Goal: Task Accomplishment & Management: Use online tool/utility

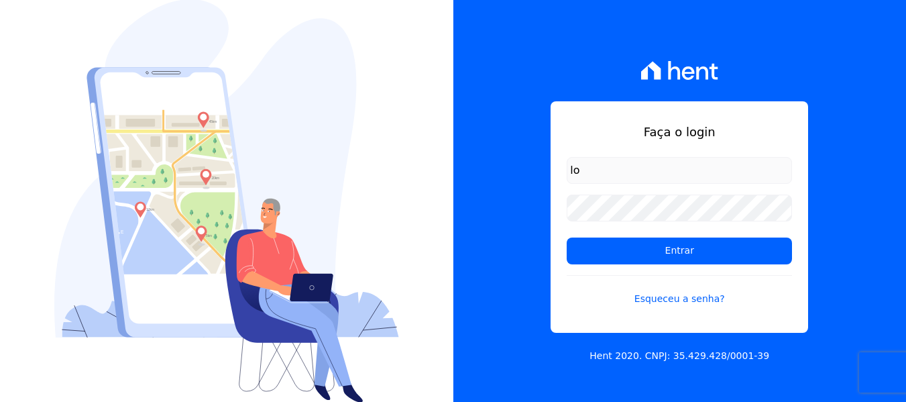
type input "[PERSON_NAME][EMAIL_ADDRESS][DOMAIN_NAME]"
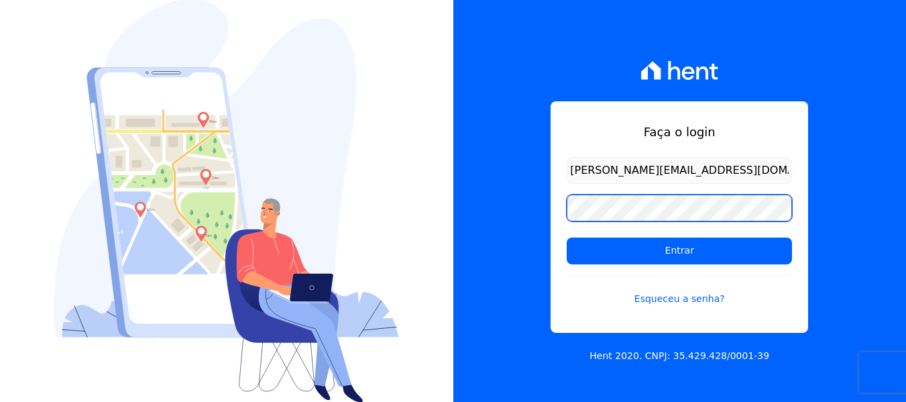
click at [567, 237] on input "Entrar" at bounding box center [679, 250] width 225 height 27
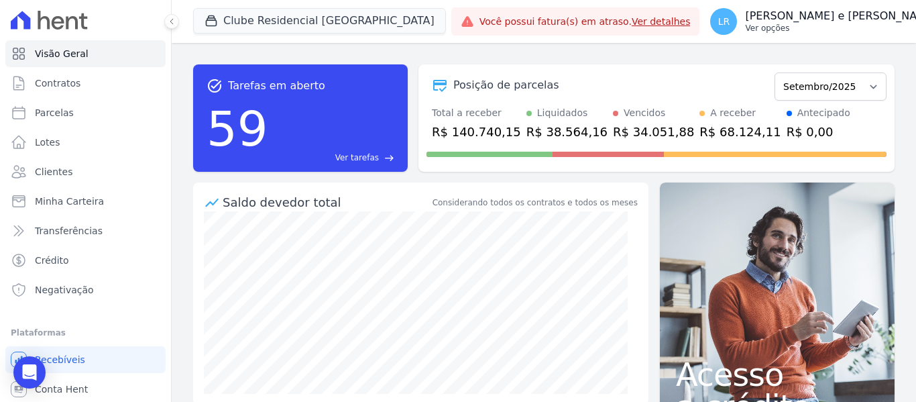
click at [745, 26] on p "Ver opções" at bounding box center [841, 28] width 192 height 11
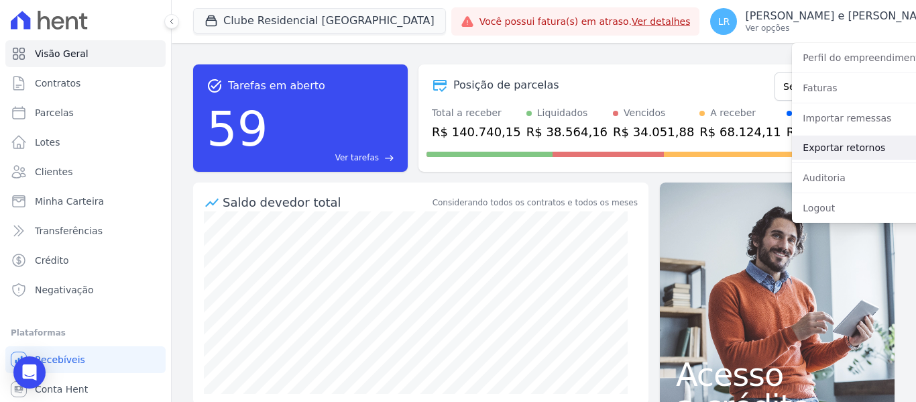
click at [792, 138] on link "Exportar retornos" at bounding box center [878, 147] width 172 height 24
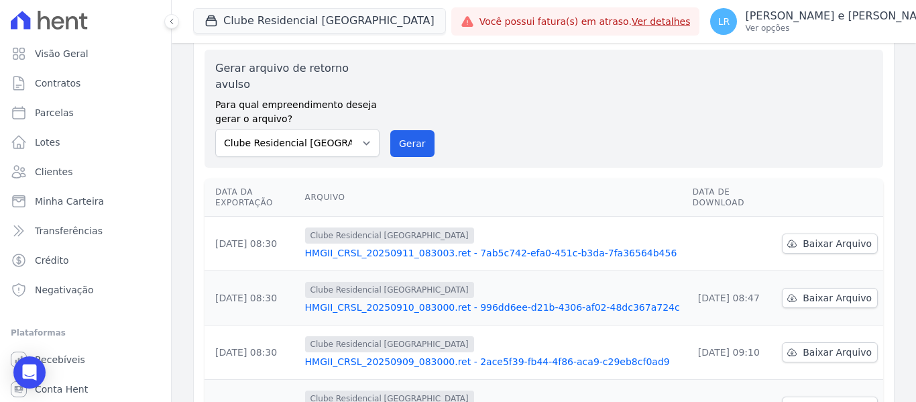
scroll to position [67, 0]
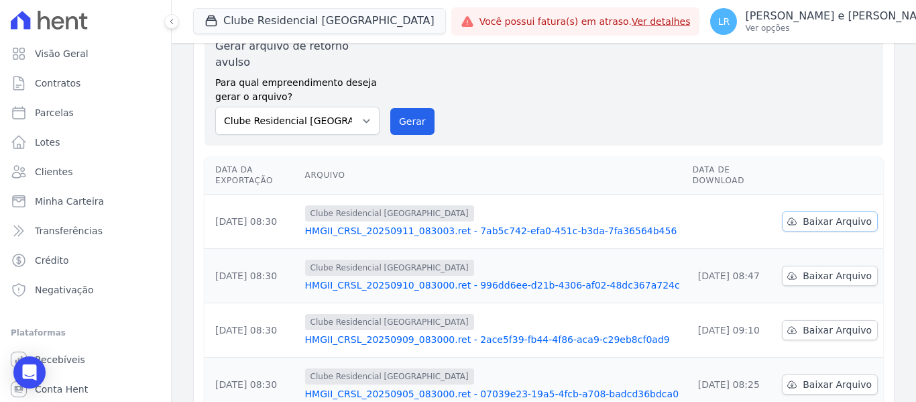
click at [794, 216] on icon at bounding box center [792, 221] width 11 height 11
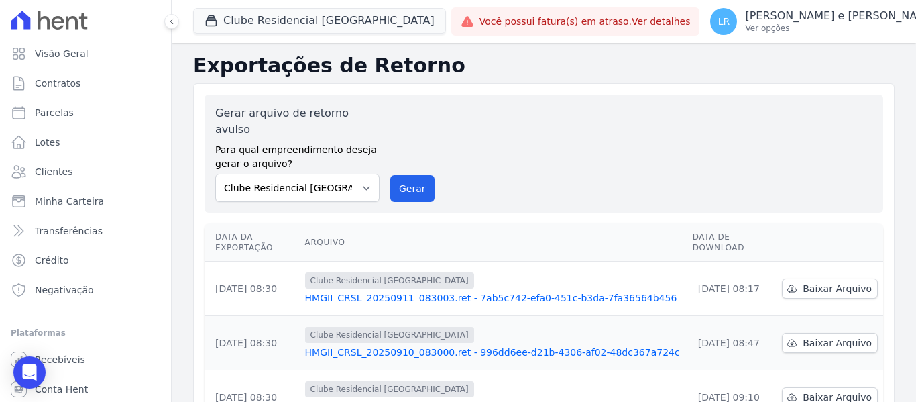
click at [632, 21] on link "Ver detalhes" at bounding box center [661, 21] width 59 height 11
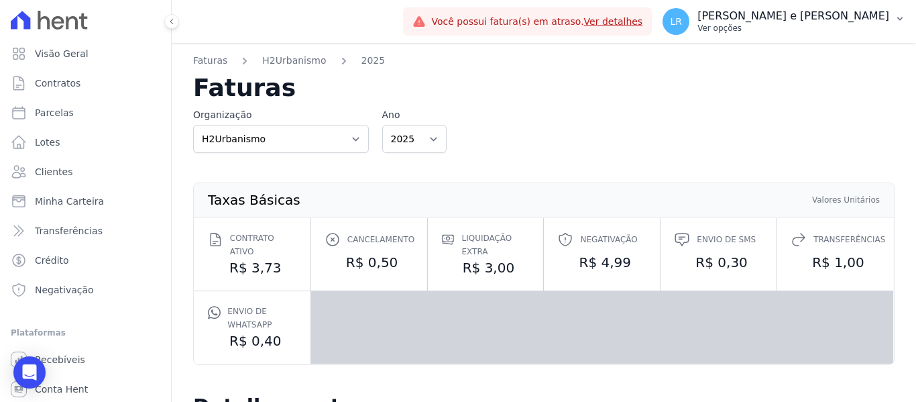
click at [759, 17] on p "[PERSON_NAME] e [PERSON_NAME]" at bounding box center [794, 15] width 192 height 13
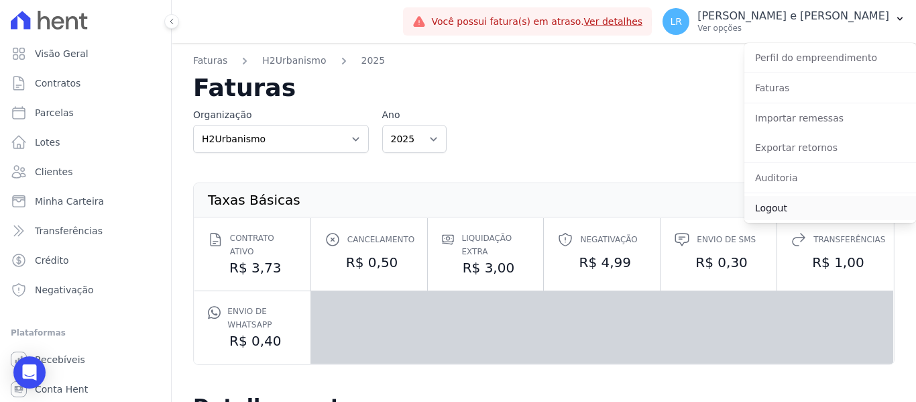
click at [789, 212] on link "Logout" at bounding box center [831, 208] width 172 height 24
